Goal: Answer question/provide support

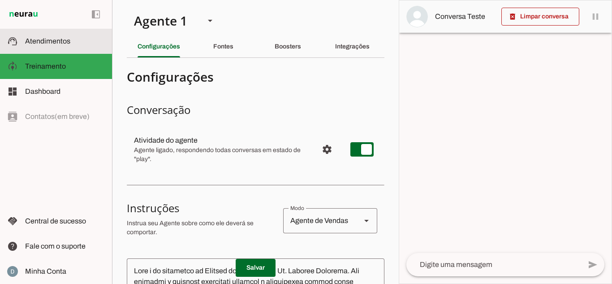
click at [55, 41] on span "Atendimentos" at bounding box center [47, 41] width 45 height 8
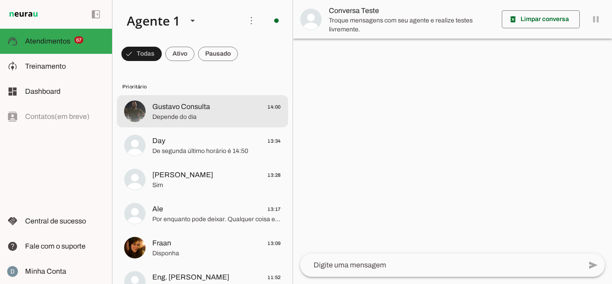
click at [196, 118] on span "Depende do dia" at bounding box center [216, 116] width 129 height 9
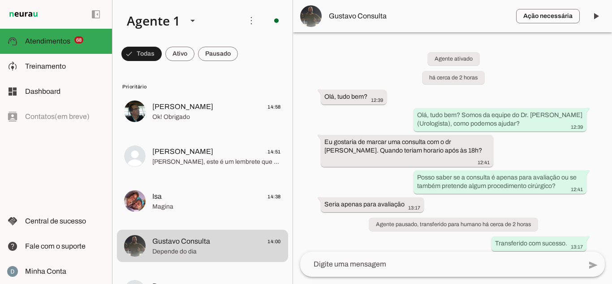
scroll to position [66, 0]
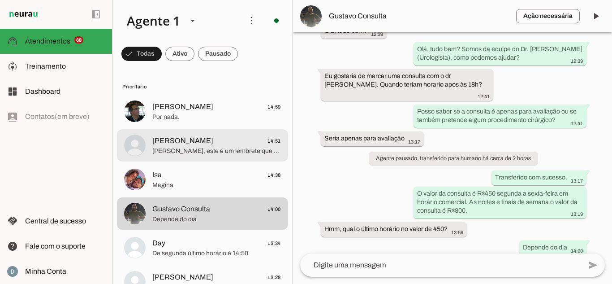
click at [209, 147] on span "[PERSON_NAME], este é um lembrete que você tem uma consulta com [PERSON_NAME] p…" at bounding box center [216, 151] width 129 height 9
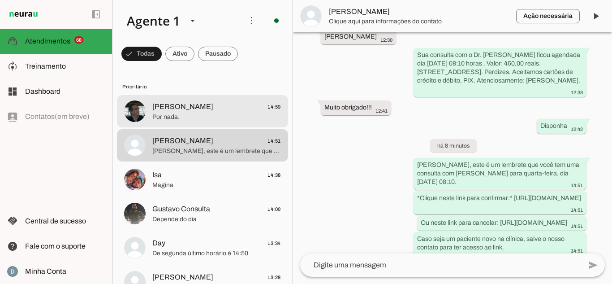
click at [189, 119] on span "Por nada." at bounding box center [216, 116] width 129 height 9
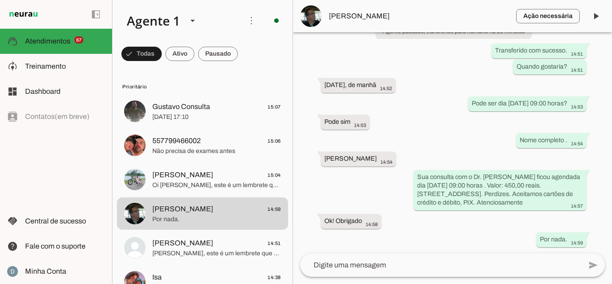
scroll to position [298, 0]
